Goal: Task Accomplishment & Management: Manage account settings

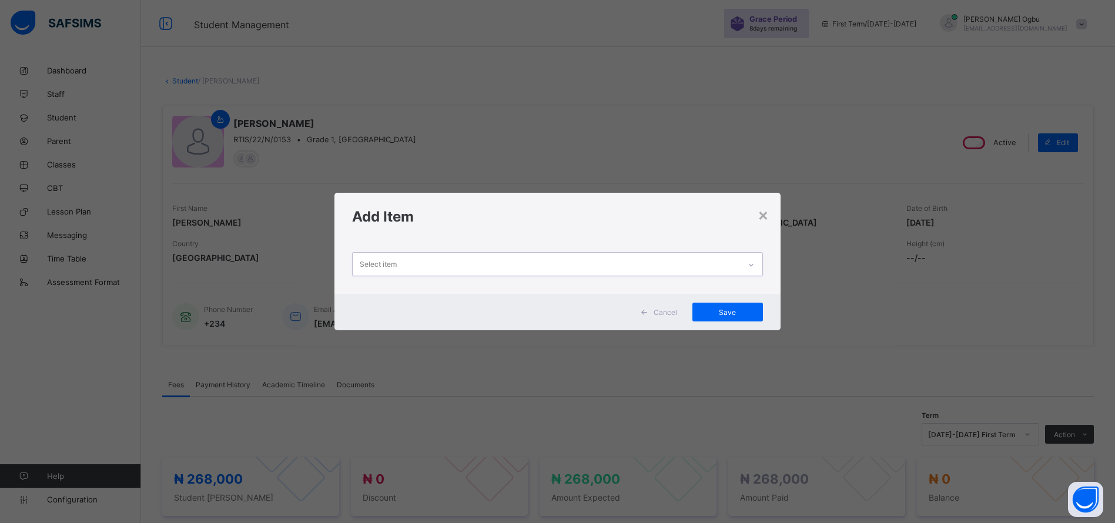
scroll to position [253, 0]
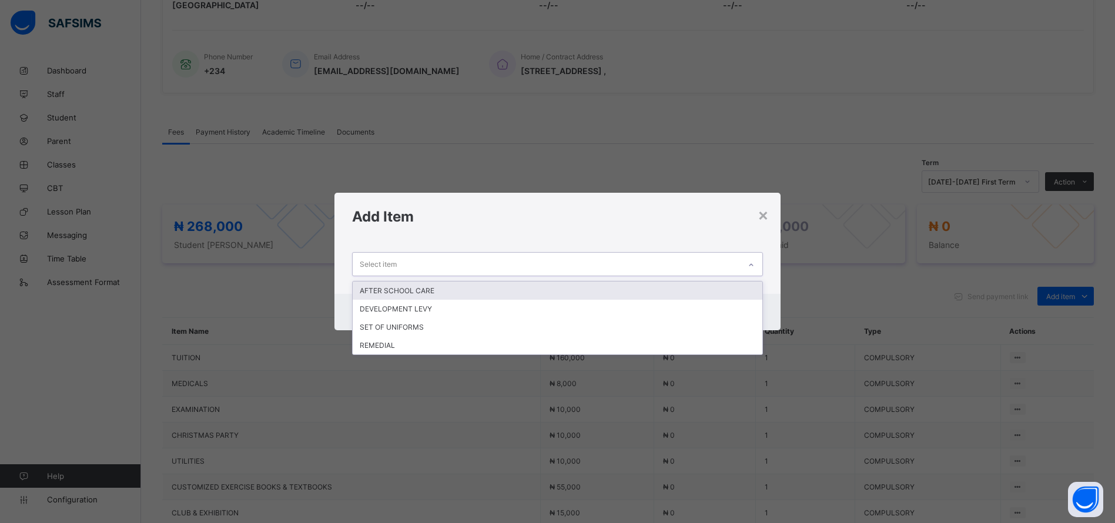
click at [431, 342] on div "REMEDIAL" at bounding box center [558, 345] width 410 height 18
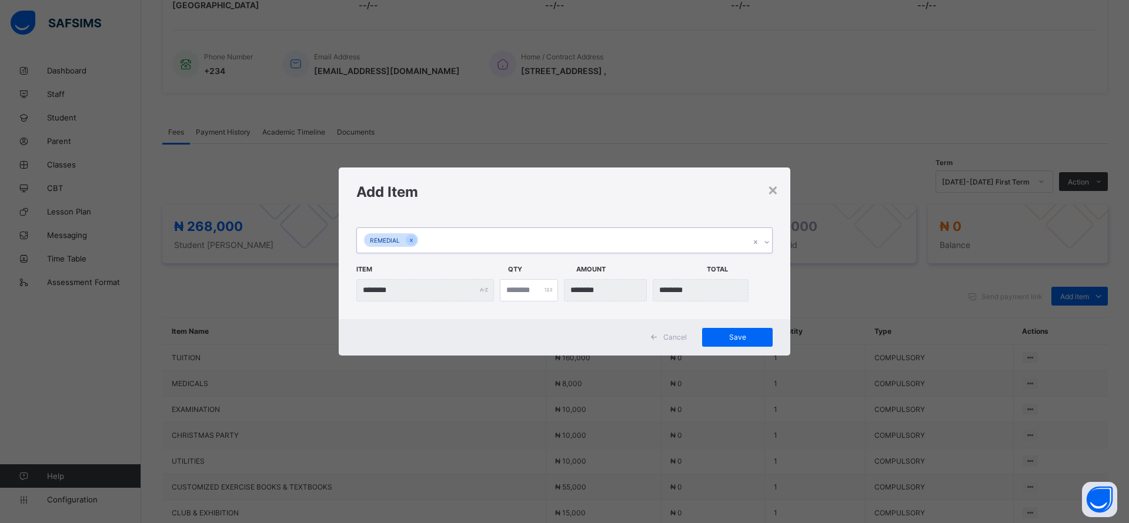
click at [739, 337] on span "Save" at bounding box center [737, 337] width 53 height 9
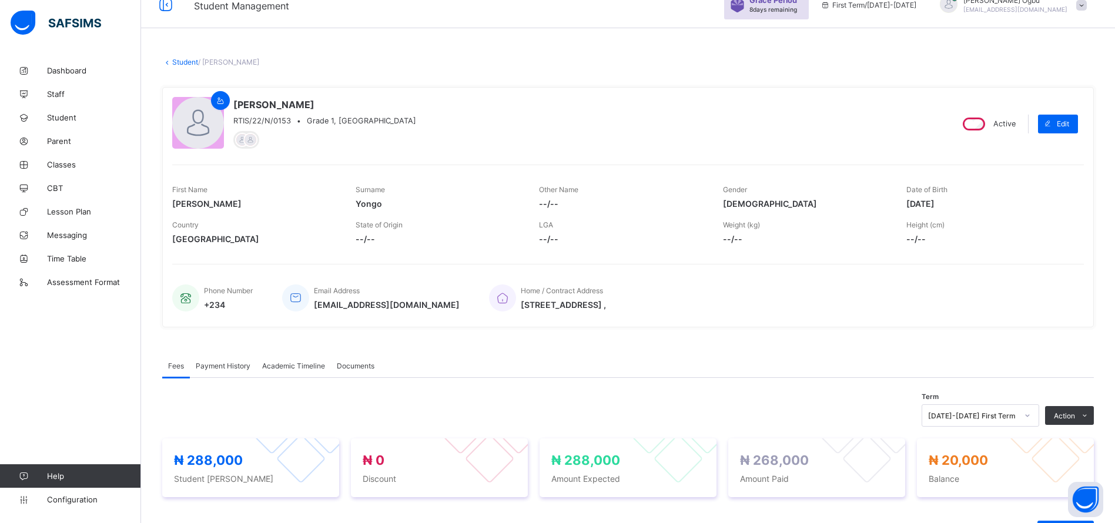
scroll to position [0, 0]
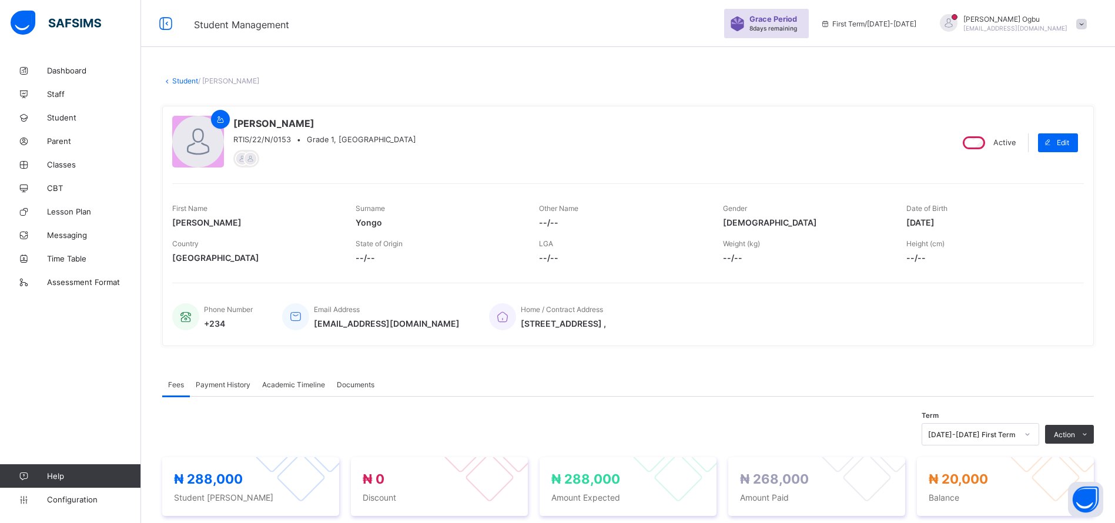
click at [54, 160] on span "Classes" at bounding box center [94, 164] width 94 height 9
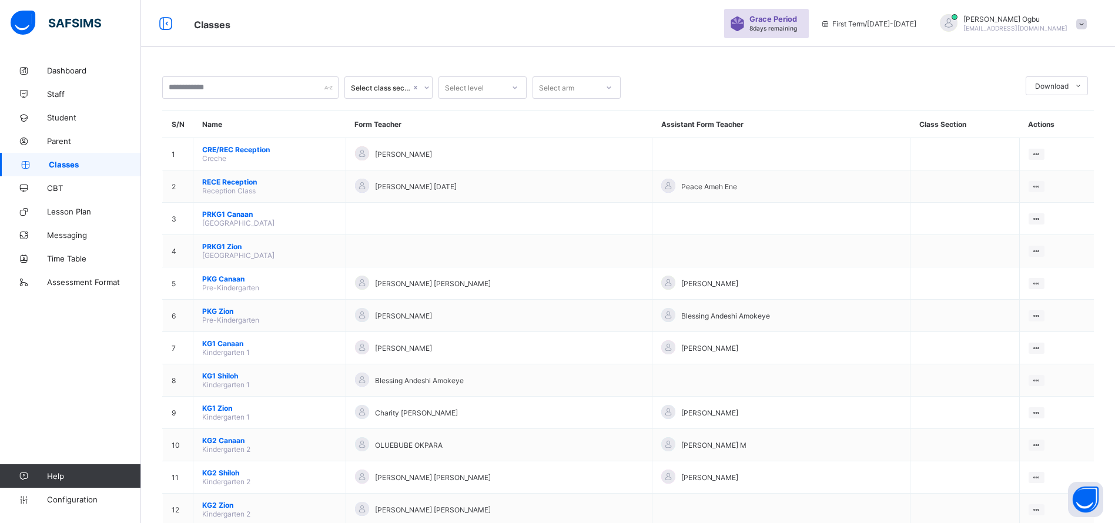
click at [60, 116] on span "Student" at bounding box center [94, 117] width 94 height 9
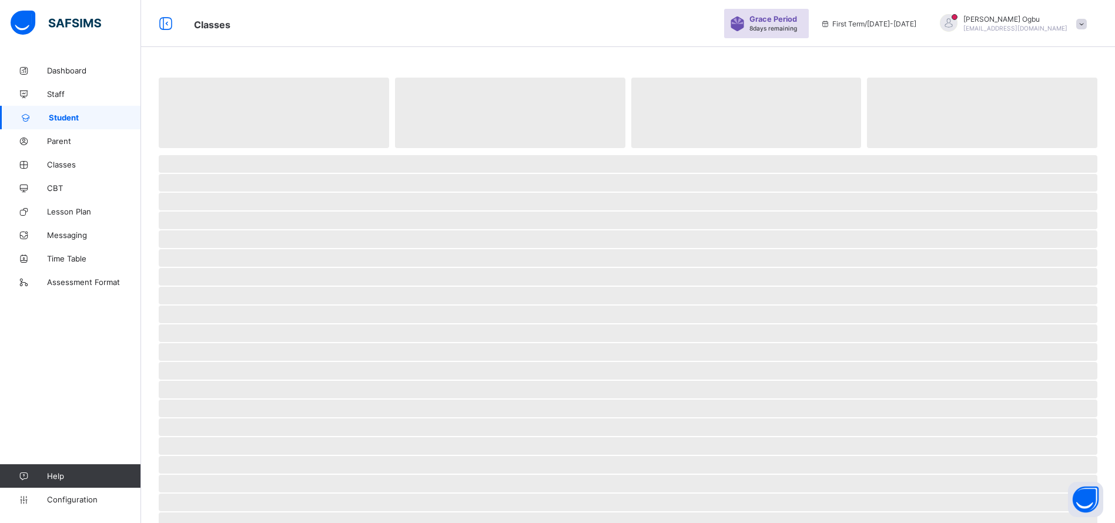
click at [65, 160] on span "Classes" at bounding box center [94, 164] width 94 height 9
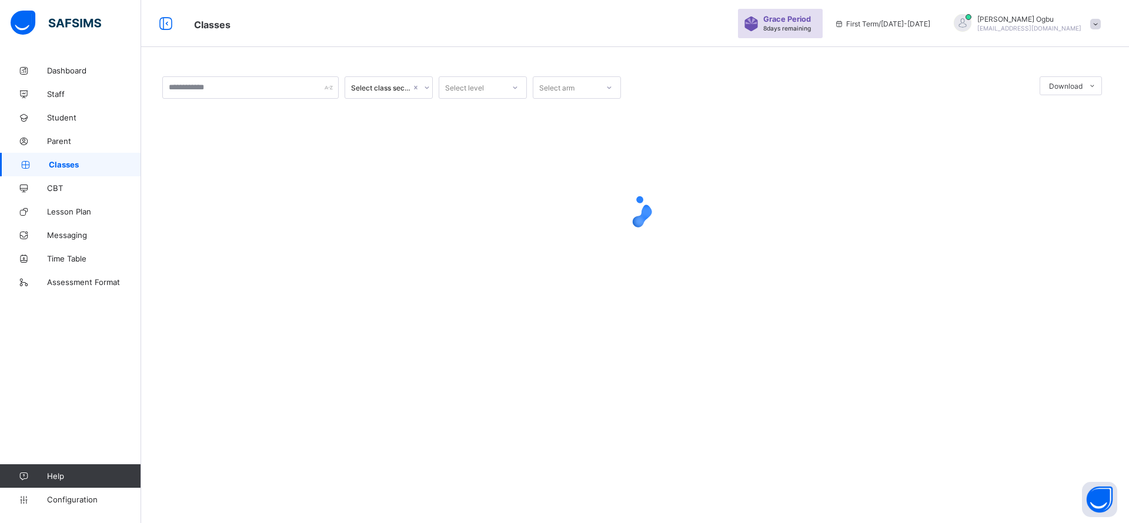
click at [703, 395] on div "Select class section Select level Select arm Download Pdf Report Excel Report ×…" at bounding box center [634, 261] width 987 height 523
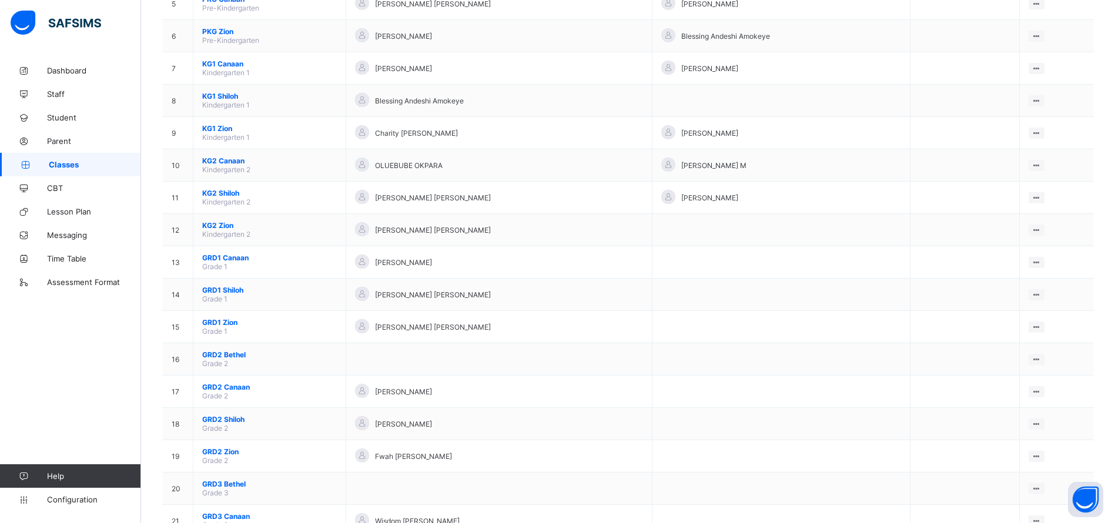
scroll to position [280, 0]
click at [232, 320] on span "GRD1 Zion" at bounding box center [269, 321] width 135 height 9
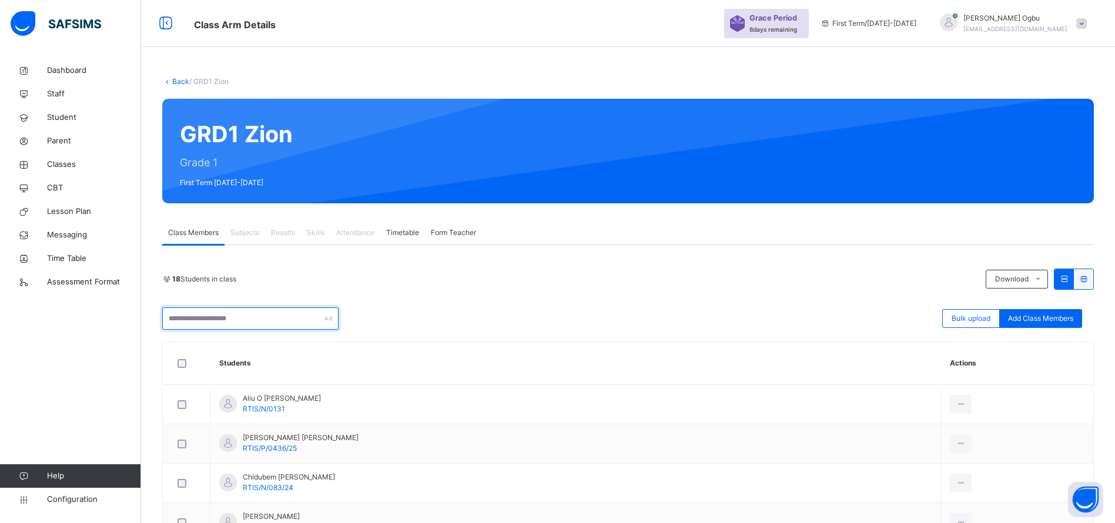
click at [226, 321] on input "text" at bounding box center [250, 318] width 176 height 22
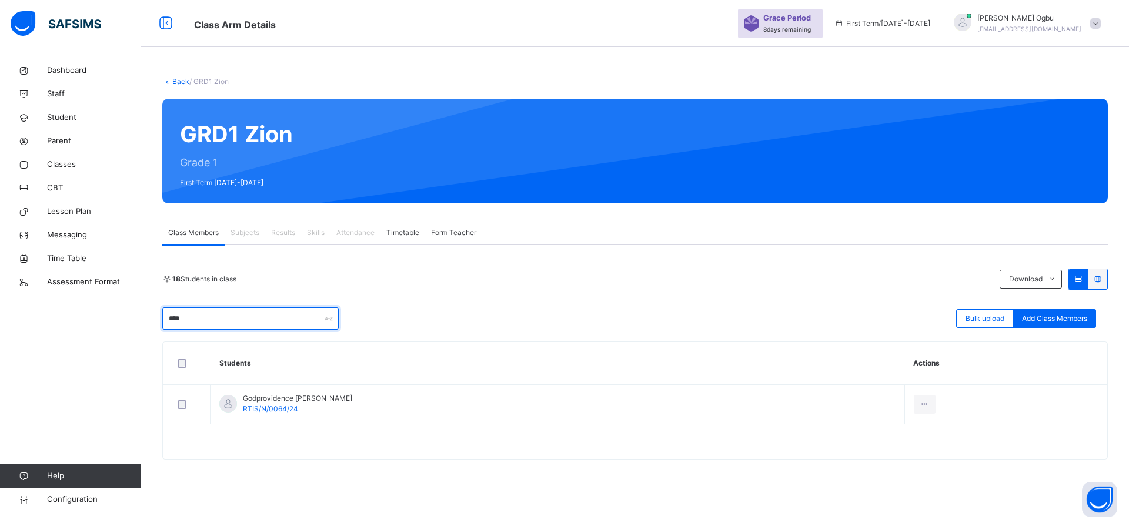
type input "****"
click at [479, 295] on div "18 Students in class Download Pdf Report Excel Report **** Bulk upload Add Clas…" at bounding box center [634, 299] width 945 height 61
click at [178, 82] on link "Back" at bounding box center [180, 81] width 17 height 9
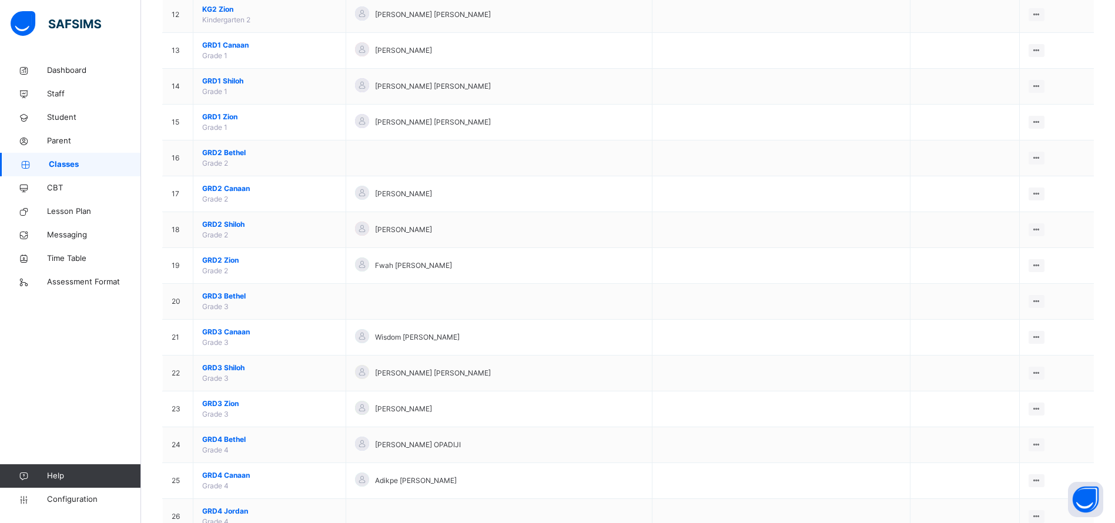
scroll to position [540, 0]
click at [217, 256] on span "GRD2 Zion" at bounding box center [269, 257] width 135 height 11
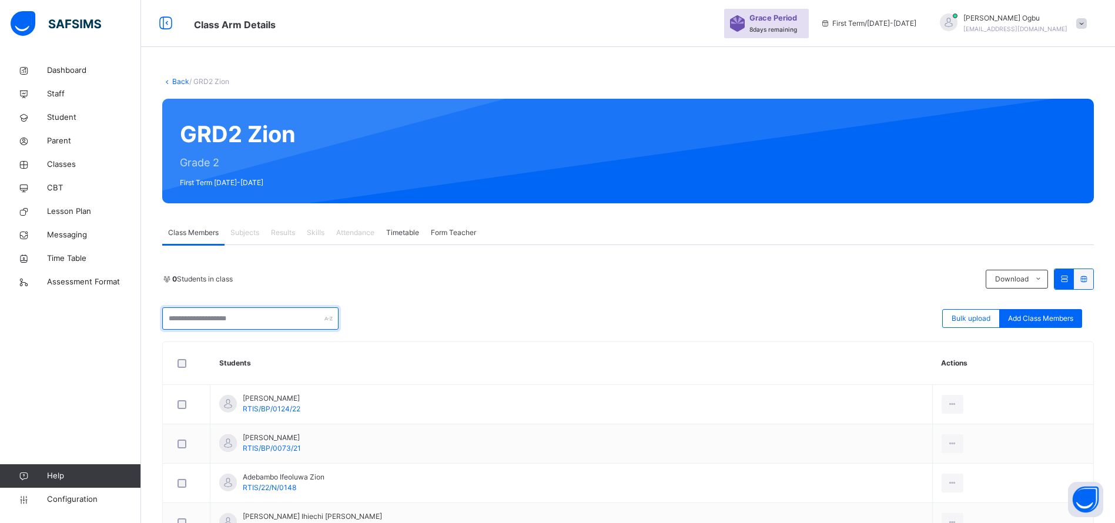
click at [184, 322] on input "text" at bounding box center [250, 318] width 176 height 22
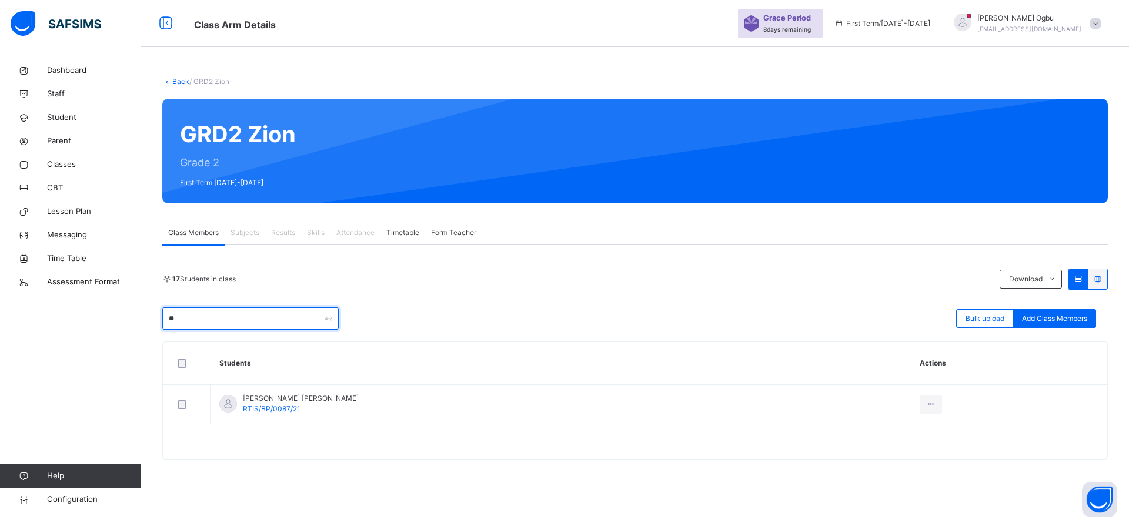
type input "**"
click at [0, 0] on li "Remove from Class" at bounding box center [0, 0] width 0 height 0
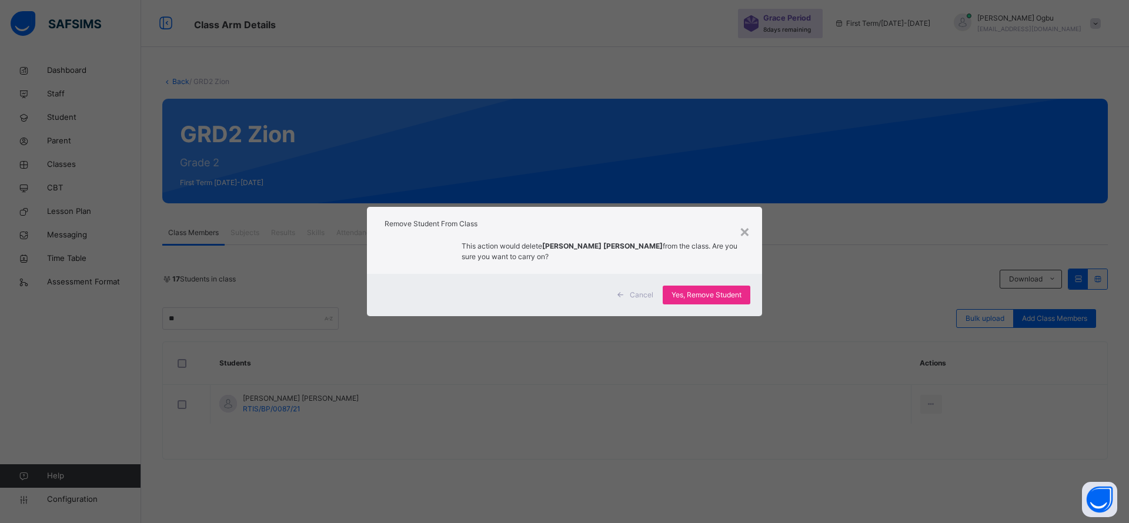
click at [722, 296] on span "Yes, Remove Student" at bounding box center [706, 295] width 70 height 11
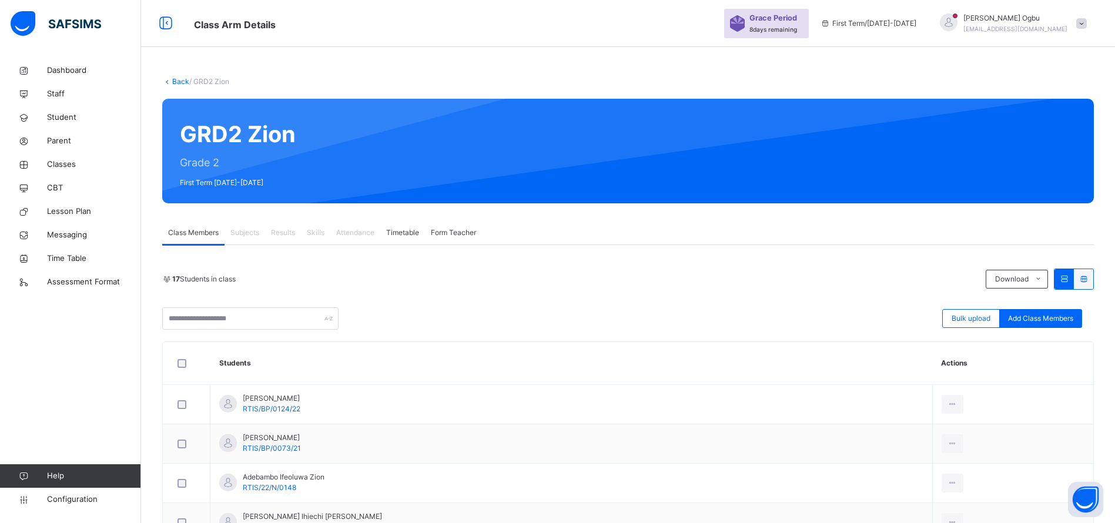
click at [175, 83] on link "Back" at bounding box center [180, 81] width 17 height 9
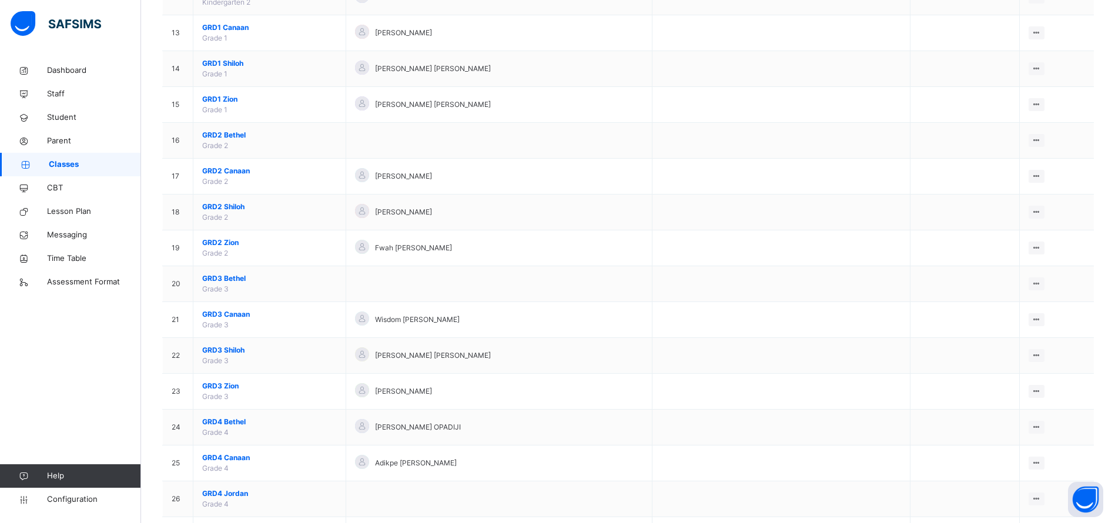
scroll to position [556, 0]
click at [215, 386] on span "GRD3 Zion" at bounding box center [269, 385] width 135 height 11
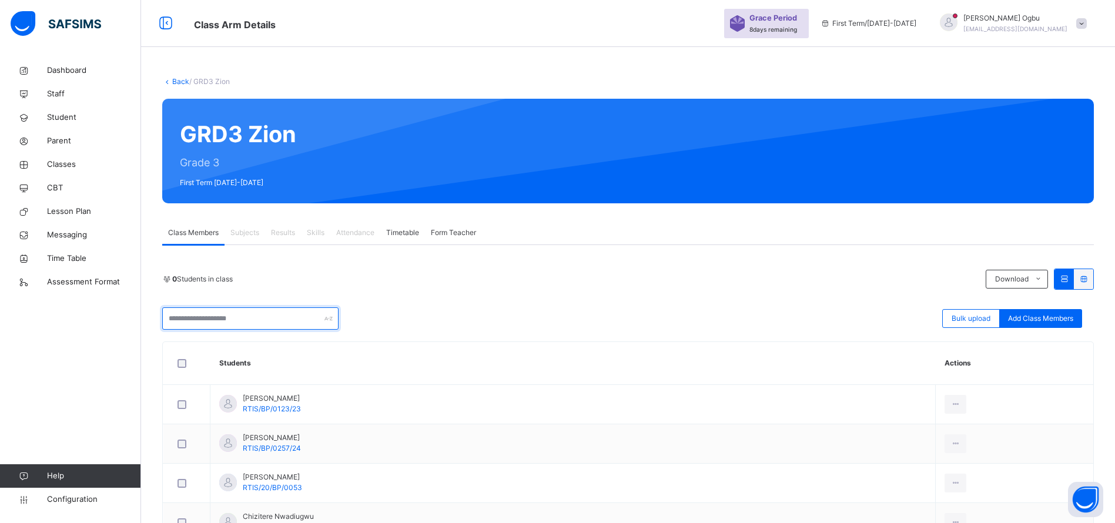
click at [203, 317] on input "text" at bounding box center [250, 318] width 176 height 22
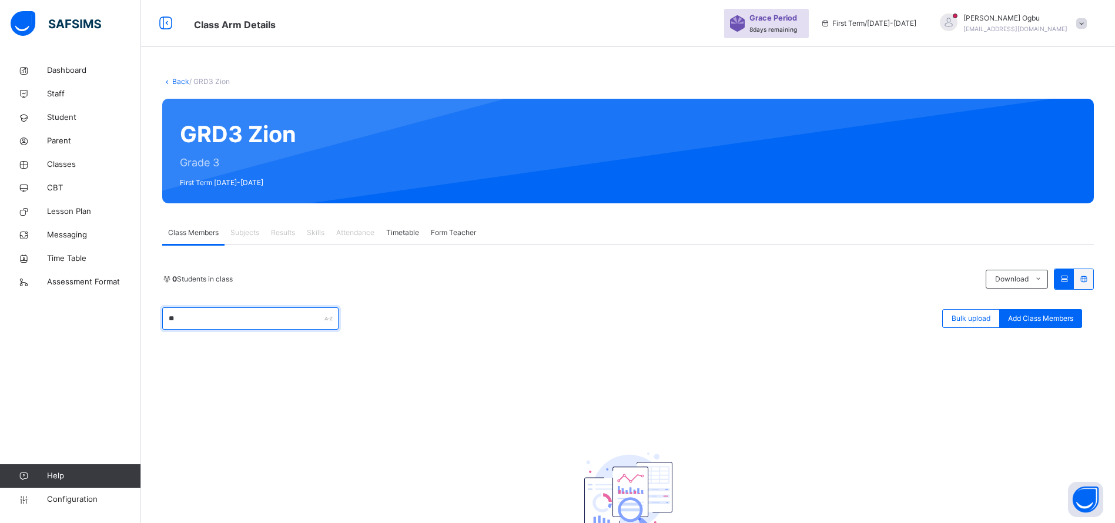
type input "*"
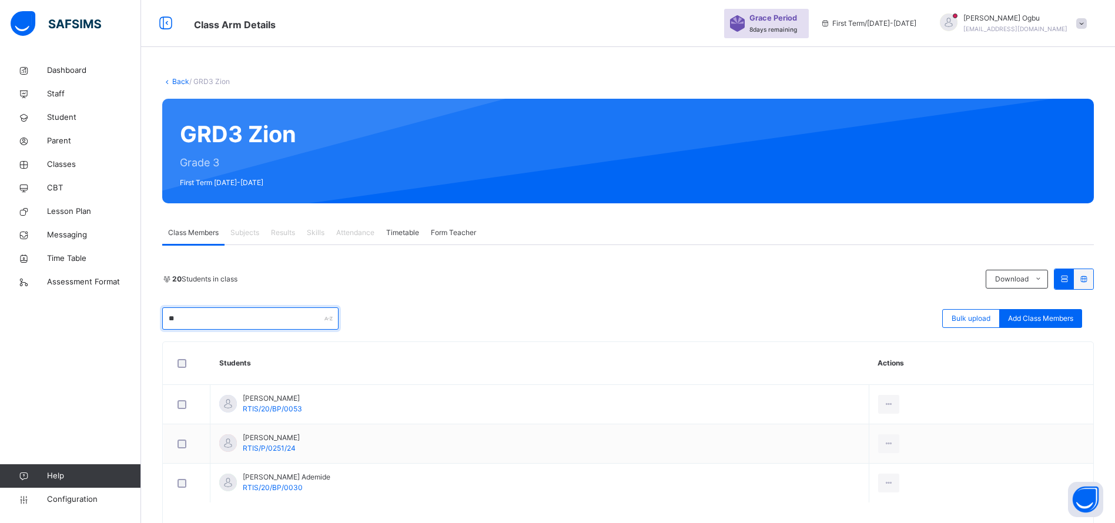
type input "*"
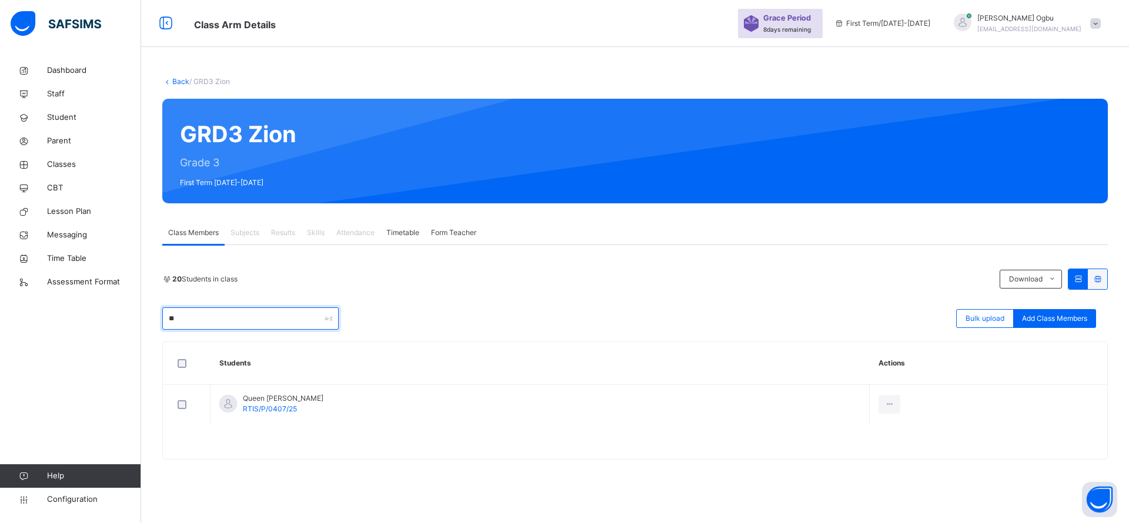
type input "**"
click at [0, 0] on div "Remove from Class" at bounding box center [0, 0] width 0 height 0
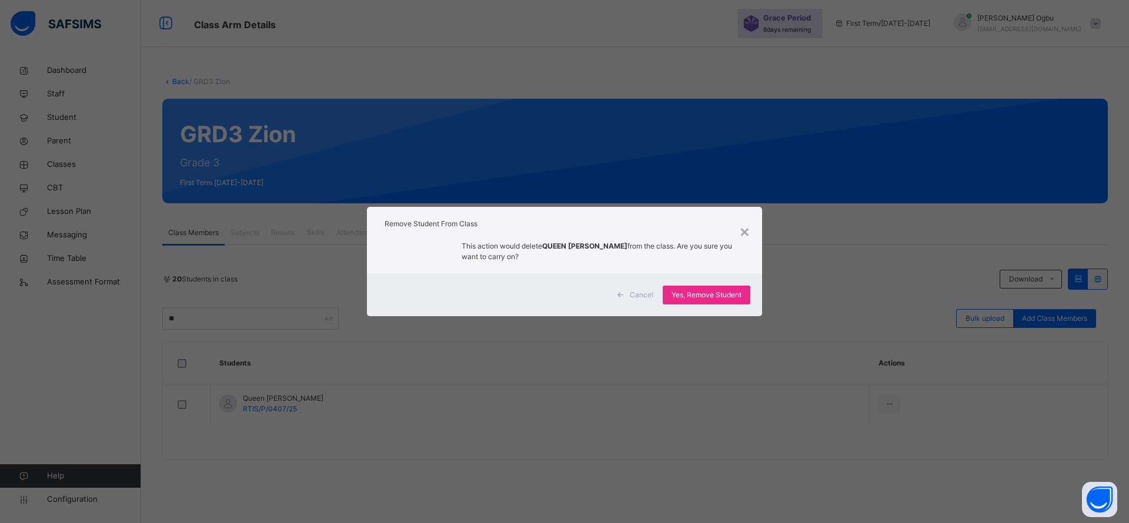
click at [722, 297] on span "Yes, Remove Student" at bounding box center [706, 295] width 70 height 11
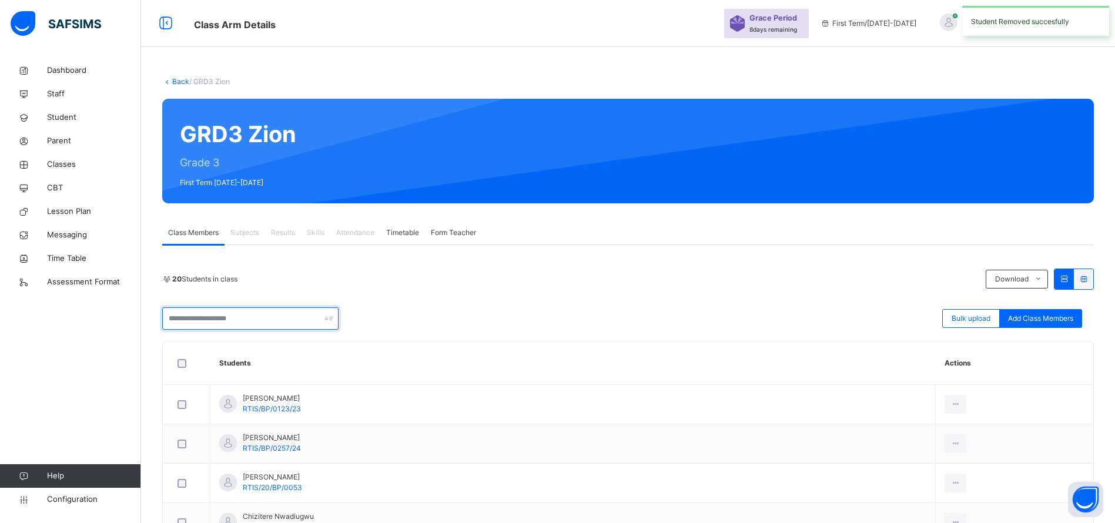
click at [272, 312] on input "text" at bounding box center [250, 318] width 176 height 22
type input "*"
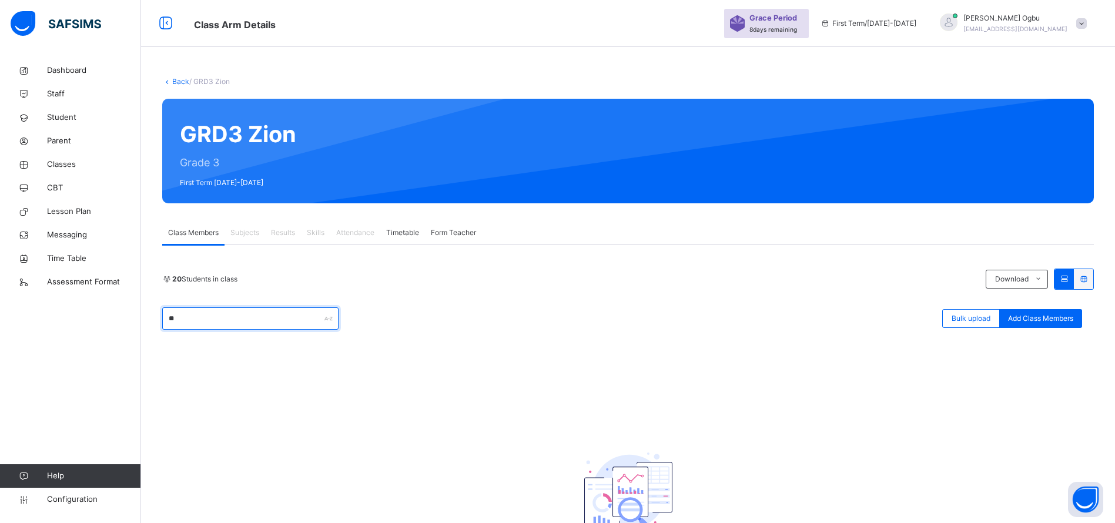
type input "*"
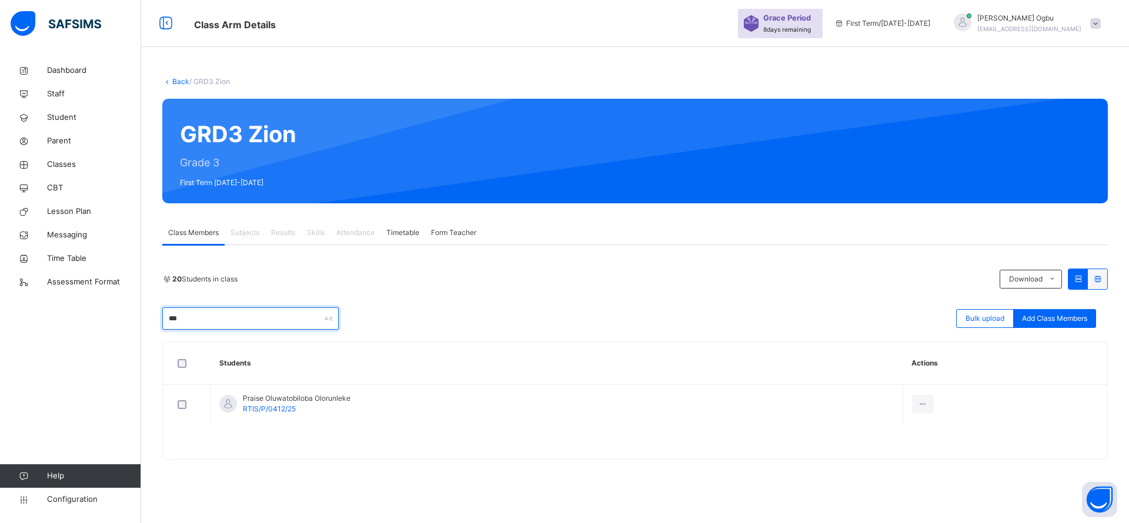
type input "***"
click at [0, 0] on div "Remove from Class" at bounding box center [0, 0] width 0 height 0
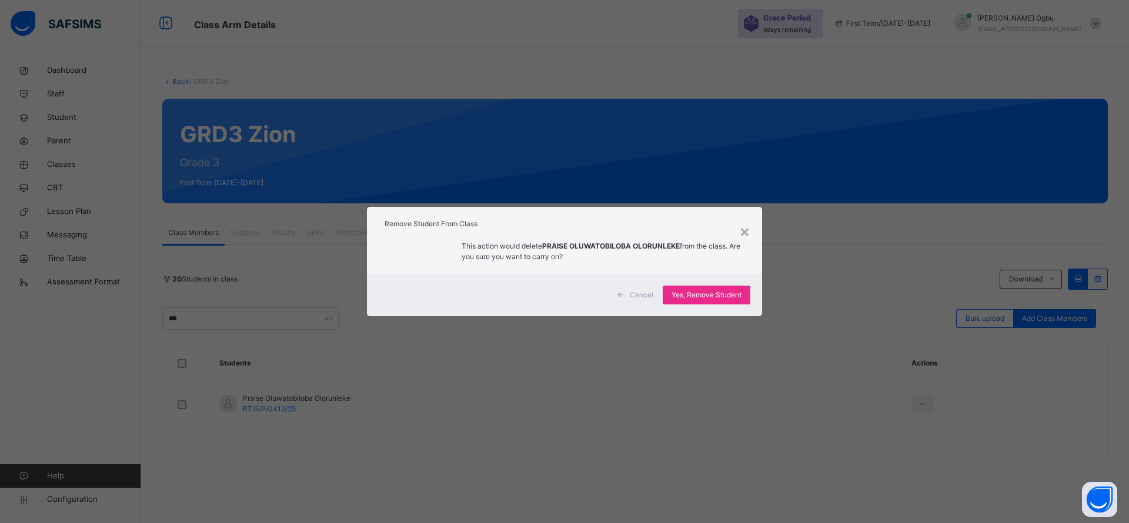
click at [702, 287] on div "Yes, Remove Student" at bounding box center [706, 295] width 88 height 19
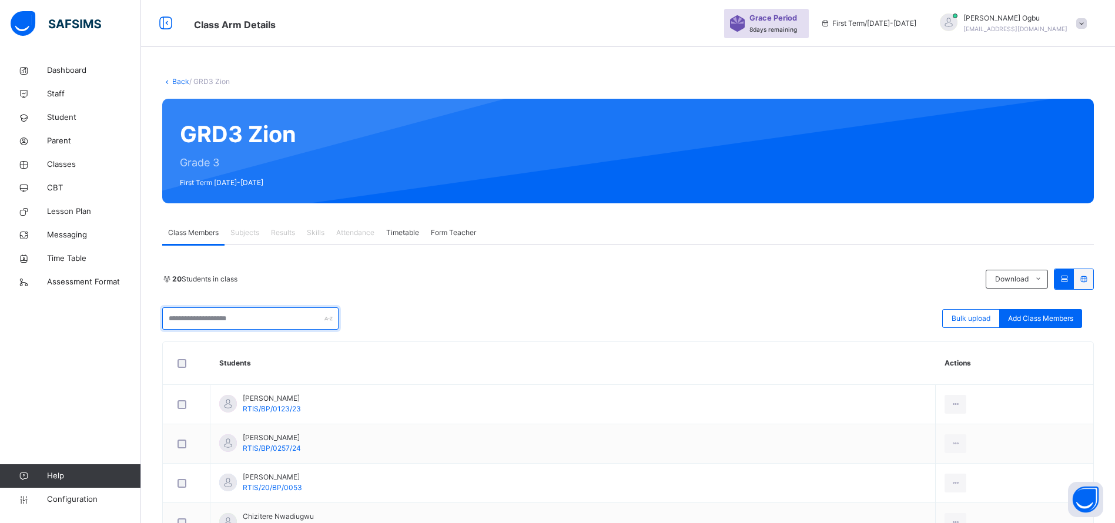
click at [206, 310] on input "text" at bounding box center [250, 318] width 176 height 22
type input "*"
click at [182, 77] on link "Back" at bounding box center [180, 81] width 17 height 9
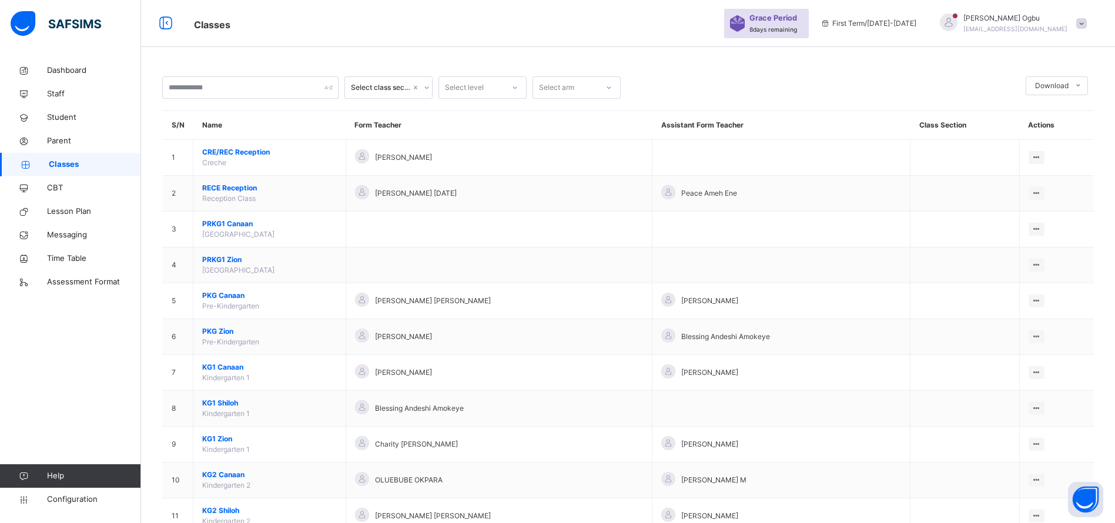
click at [65, 120] on span "Student" at bounding box center [94, 118] width 94 height 12
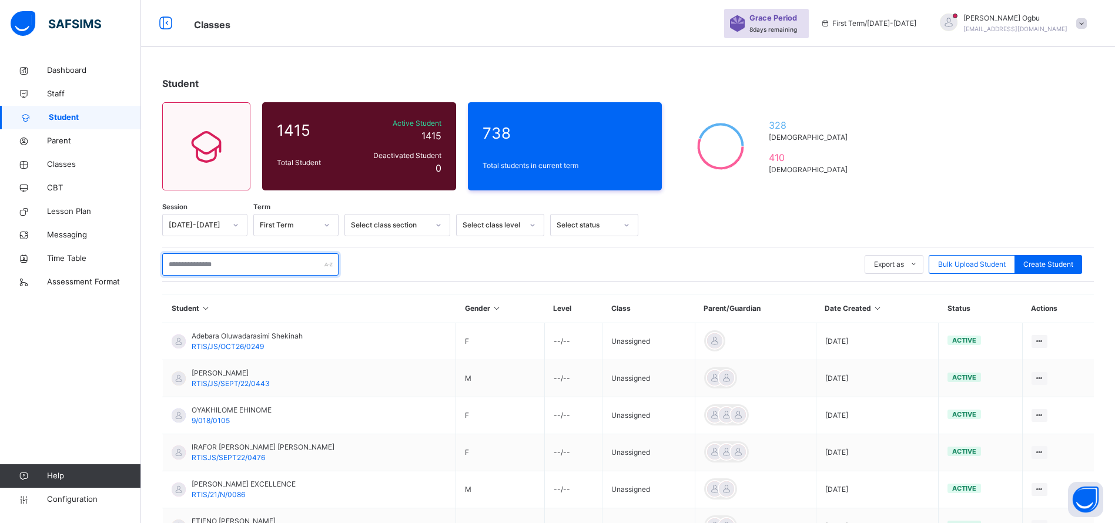
click at [196, 261] on input "text" at bounding box center [250, 264] width 176 height 22
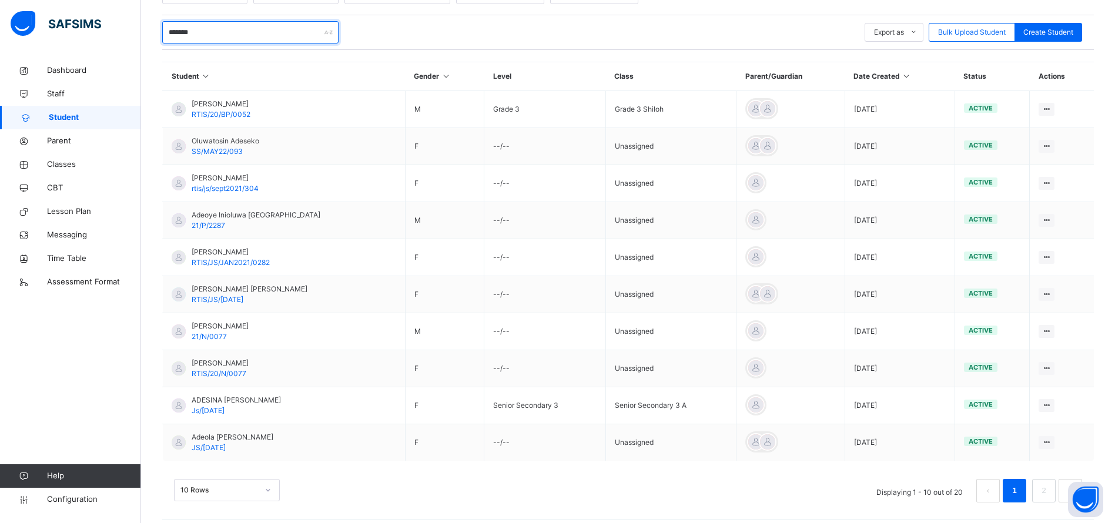
scroll to position [241, 0]
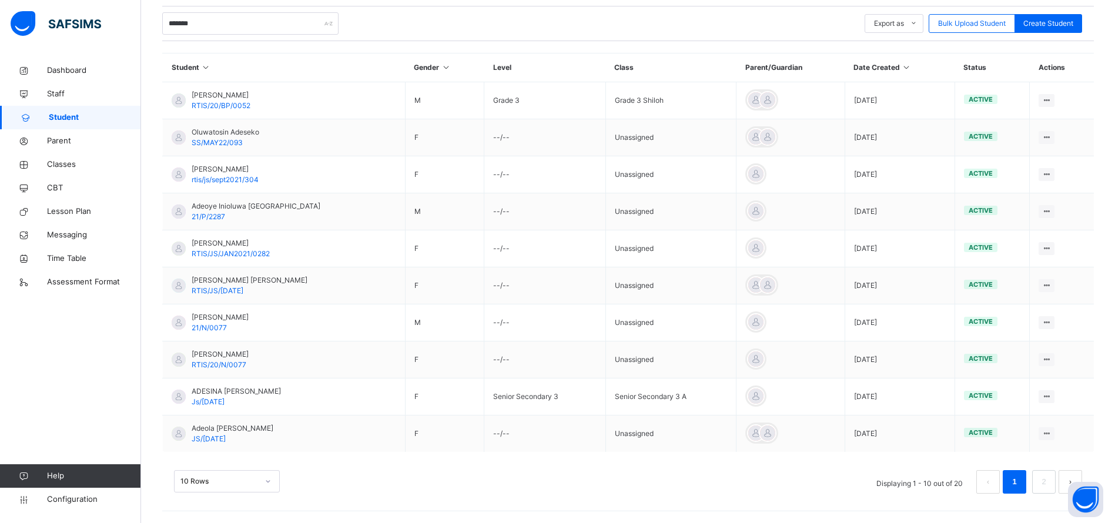
click at [1049, 486] on link "2" at bounding box center [1043, 481] width 11 height 15
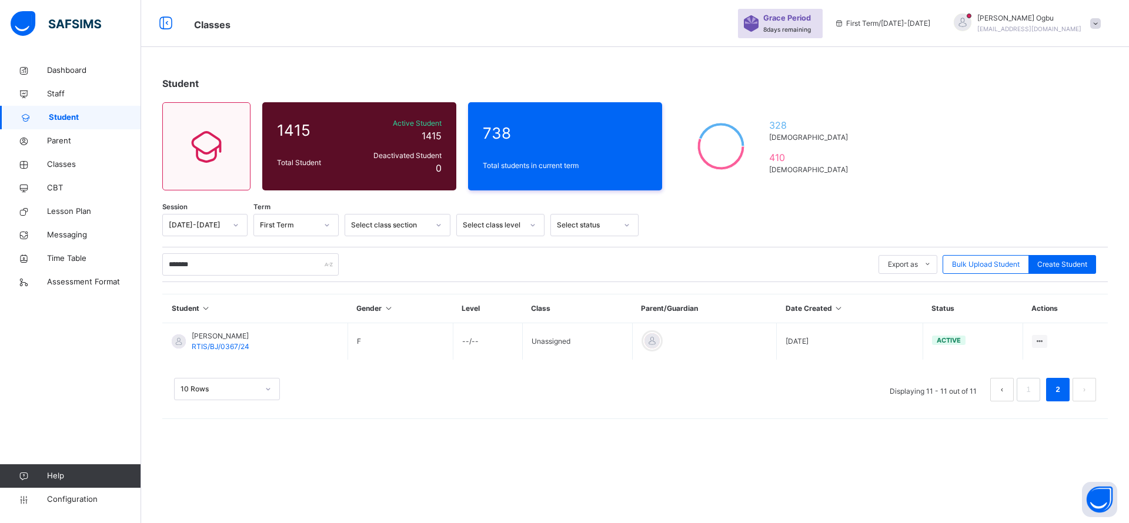
click at [1028, 389] on link "1" at bounding box center [1027, 389] width 11 height 15
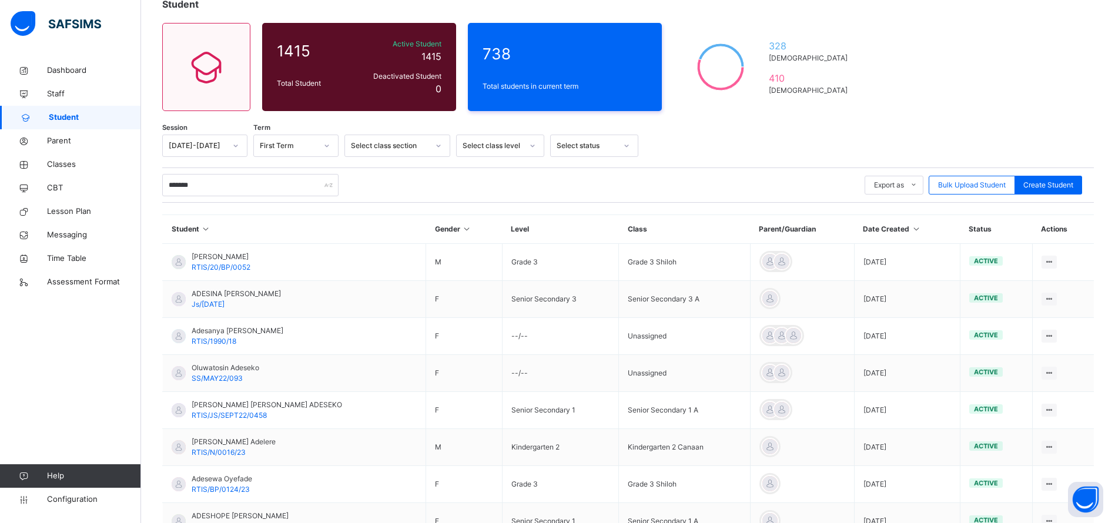
scroll to position [81, 0]
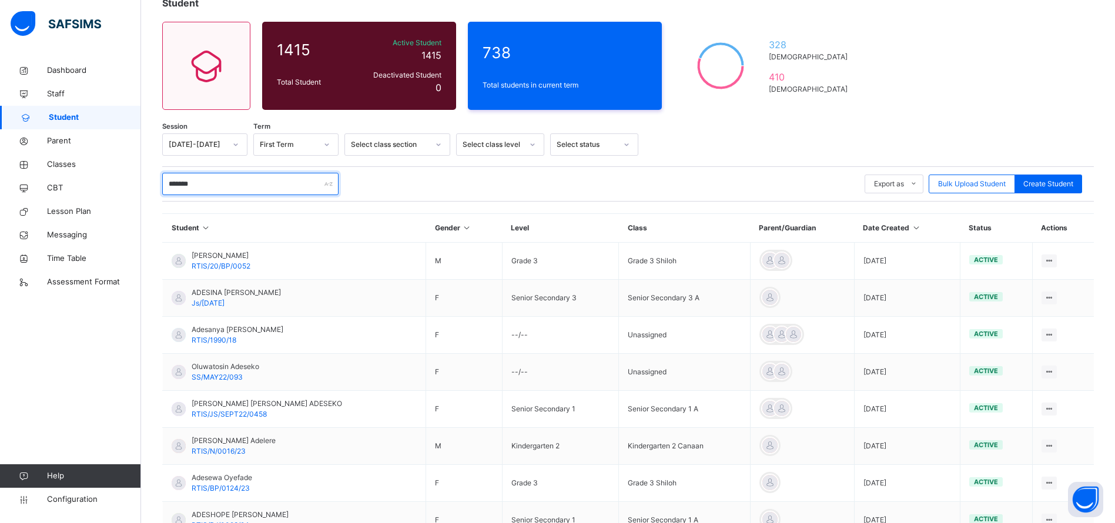
click at [262, 187] on input "*******" at bounding box center [250, 184] width 176 height 22
type input "*"
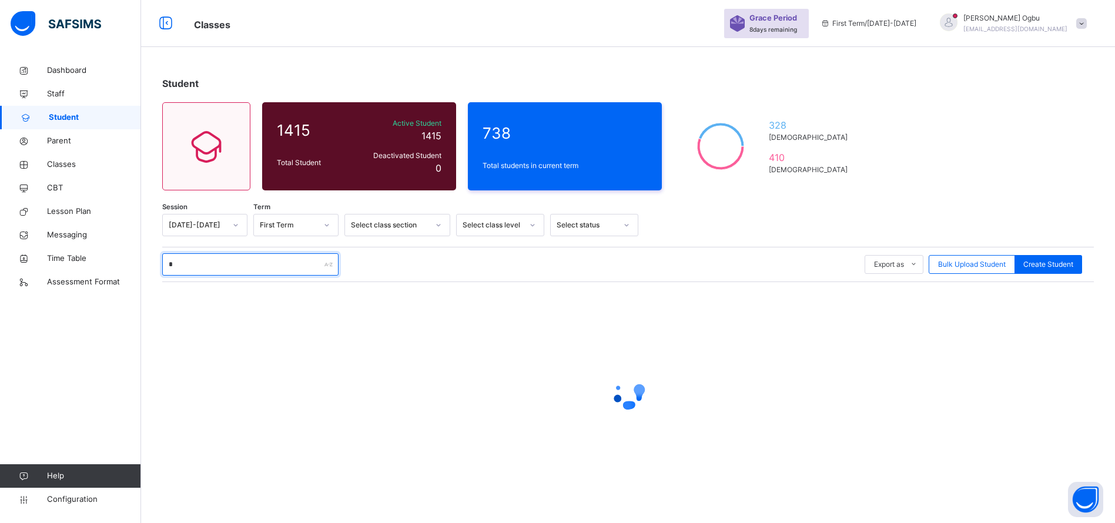
scroll to position [0, 0]
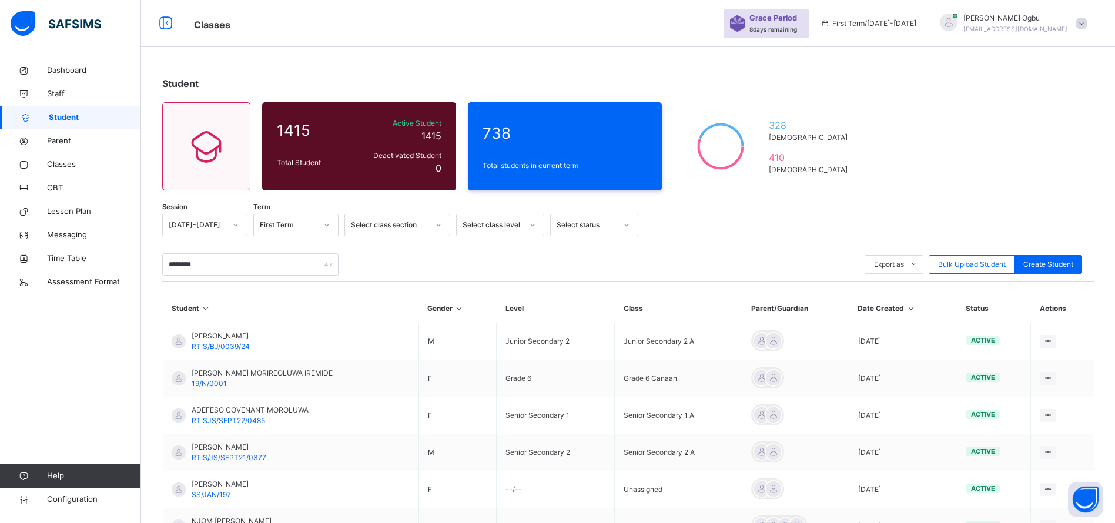
click at [81, 406] on div "Dashboard Staff Student Parent Classes CBT Lesson Plan Messaging Time Table Ass…" at bounding box center [70, 285] width 141 height 476
click at [219, 263] on input "********" at bounding box center [250, 264] width 176 height 22
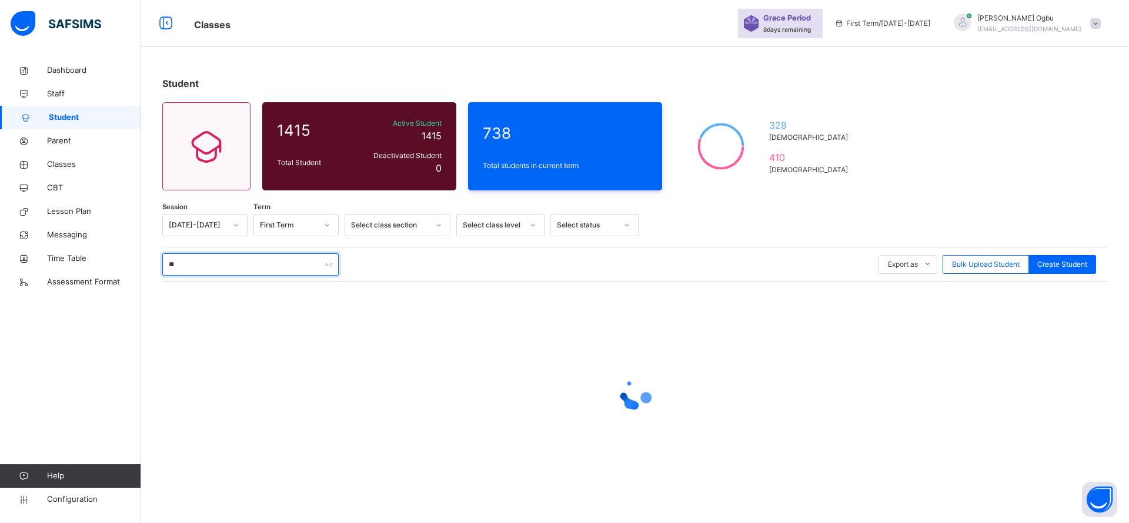
type input "*"
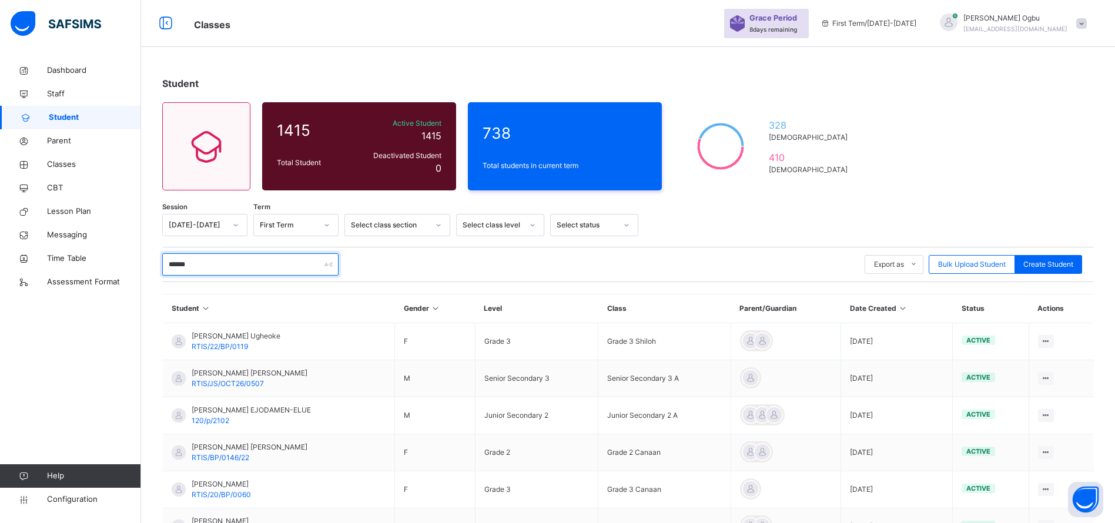
type input "******"
